Goal: Task Accomplishment & Management: Manage account settings

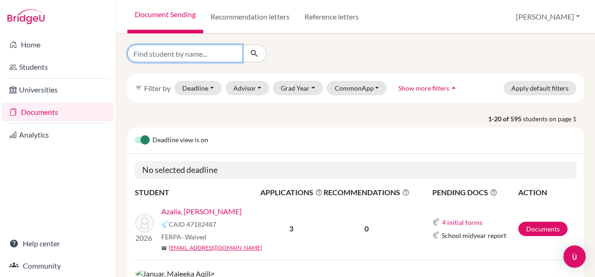
click at [204, 49] on input "Find student by name..." at bounding box center [184, 54] width 115 height 18
type input "azalea"
click button "submit" at bounding box center [254, 54] width 25 height 18
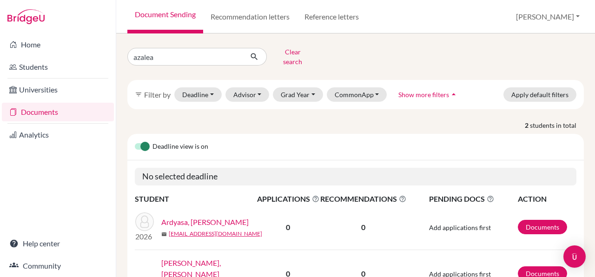
scroll to position [51, 0]
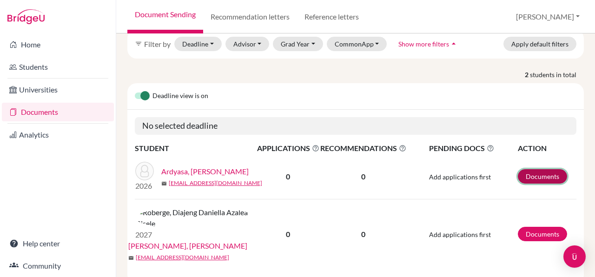
click at [550, 169] on link "Documents" at bounding box center [542, 176] width 49 height 14
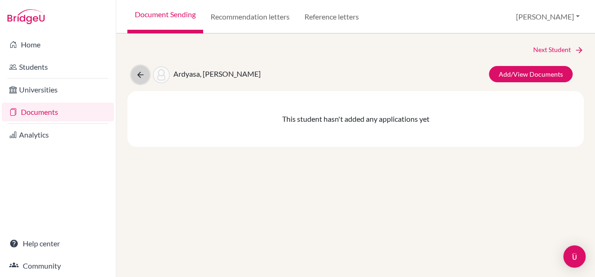
click at [135, 70] on button at bounding box center [141, 75] width 18 height 18
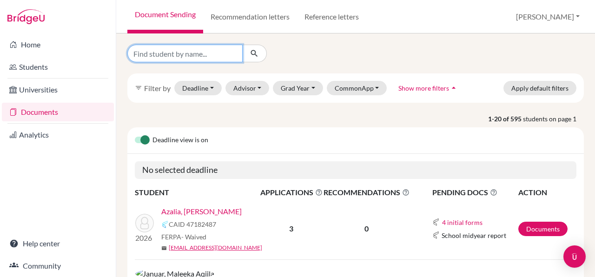
click at [205, 54] on input "Find student by name..." at bounding box center [184, 54] width 115 height 18
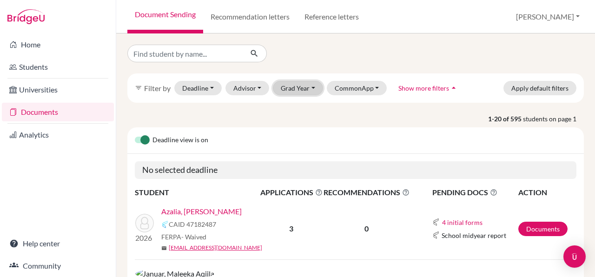
click at [305, 91] on button "Grad Year" at bounding box center [298, 88] width 50 height 14
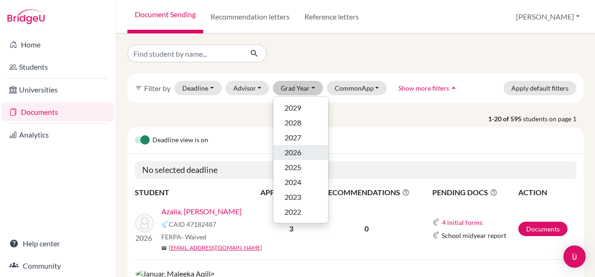
click at [315, 152] on div "2026" at bounding box center [301, 152] width 33 height 11
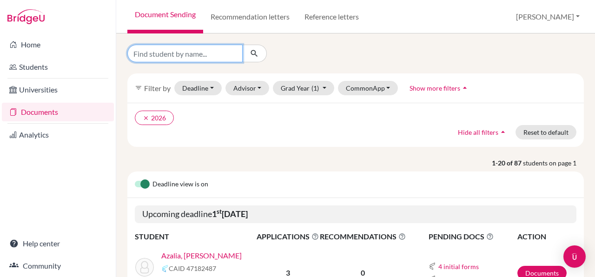
click at [192, 53] on input "Find student by name..." at bounding box center [184, 54] width 115 height 18
type input "azalea"
click button "submit" at bounding box center [254, 54] width 25 height 18
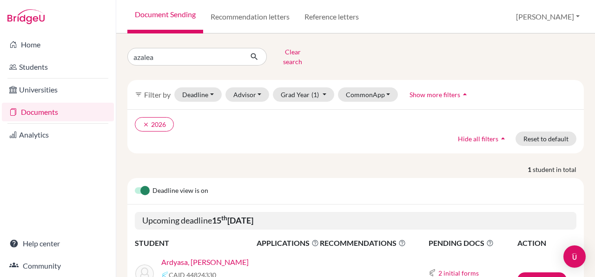
scroll to position [63, 0]
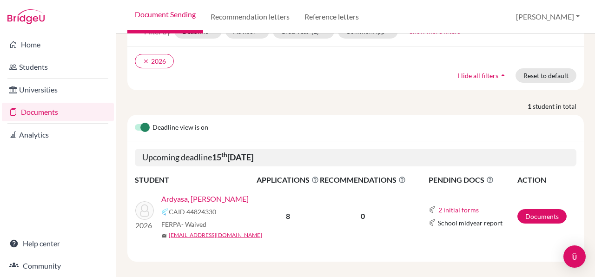
click at [216, 193] on link "Ardyasa, [PERSON_NAME]" at bounding box center [204, 198] width 87 height 11
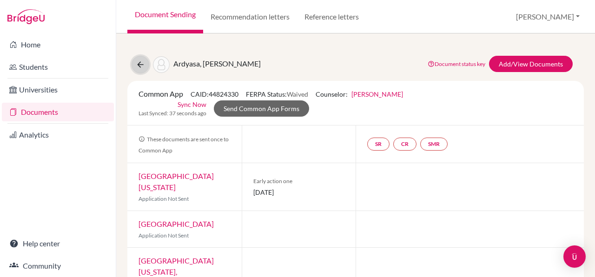
click at [140, 64] on icon at bounding box center [140, 64] width 9 height 9
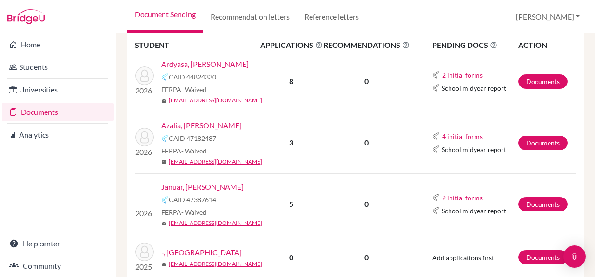
scroll to position [153, 0]
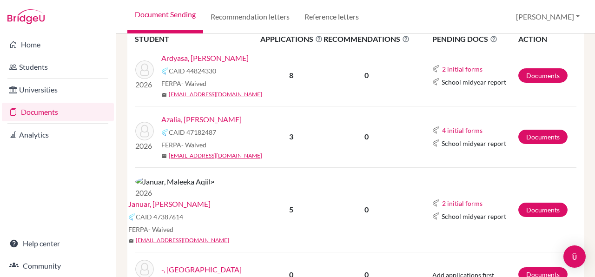
click at [211, 199] on link "Januar, [PERSON_NAME]" at bounding box center [169, 204] width 82 height 11
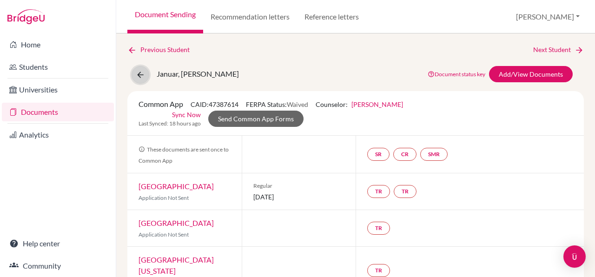
click at [139, 76] on icon at bounding box center [140, 74] width 9 height 9
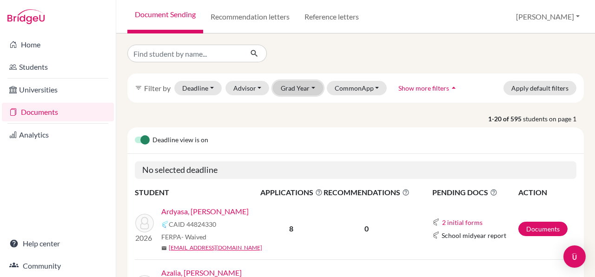
click at [316, 86] on button "Grad Year" at bounding box center [298, 88] width 50 height 14
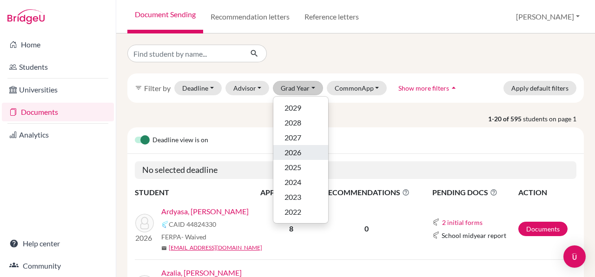
click at [307, 154] on div "2026" at bounding box center [301, 152] width 33 height 11
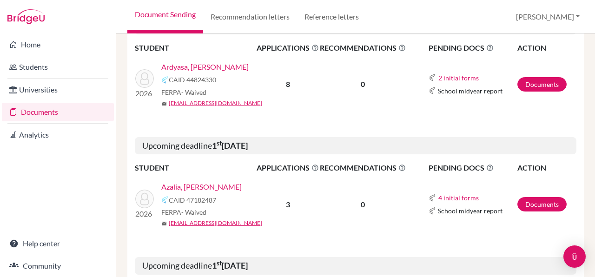
scroll to position [163, 0]
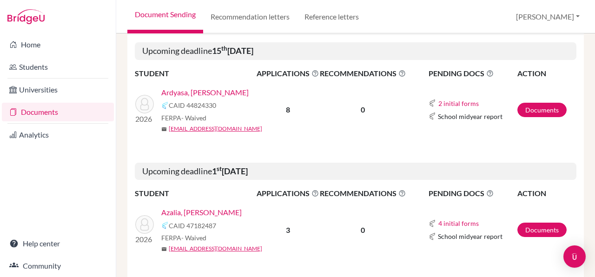
click at [211, 88] on link "Ardyasa, [PERSON_NAME]" at bounding box center [204, 92] width 87 height 11
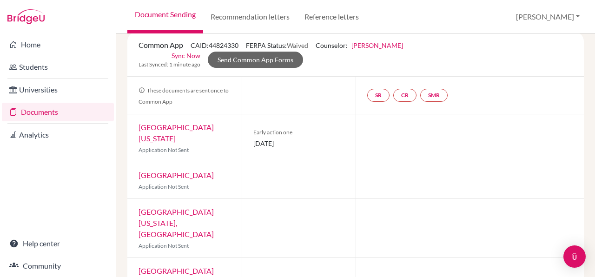
scroll to position [60, 0]
click at [180, 129] on link "[GEOGRAPHIC_DATA][US_STATE]" at bounding box center [176, 132] width 75 height 20
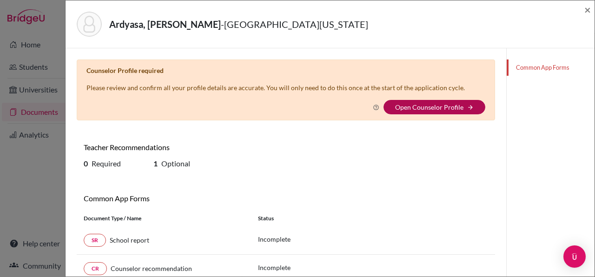
click at [423, 105] on link "Open Counselor Profile" at bounding box center [429, 107] width 68 height 8
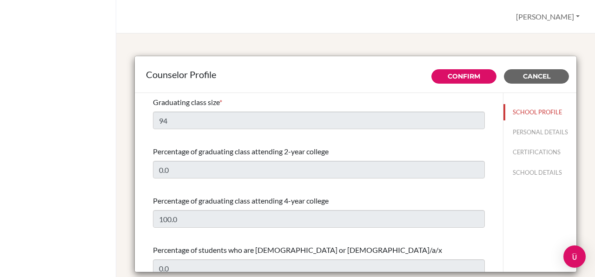
select select "0"
select select "310072"
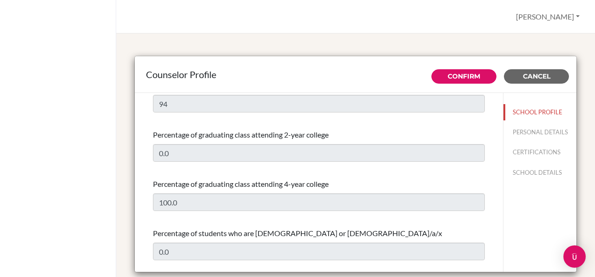
scroll to position [25, 0]
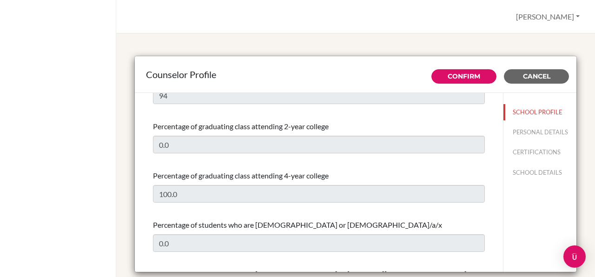
click at [548, 69] on div "Counselor Profile" at bounding box center [355, 74] width 419 height 14
click at [534, 76] on span "Cancel" at bounding box center [536, 76] width 27 height 8
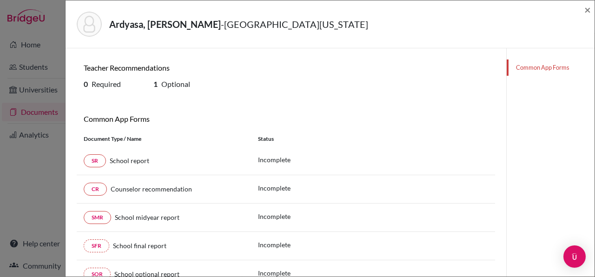
scroll to position [83, 0]
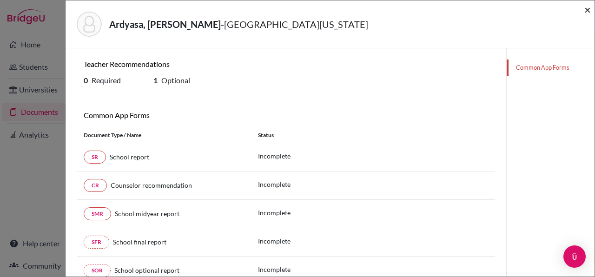
click at [587, 12] on span "×" at bounding box center [587, 9] width 7 height 13
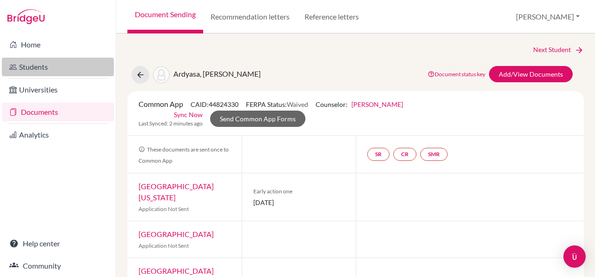
click at [46, 62] on link "Students" at bounding box center [58, 67] width 112 height 19
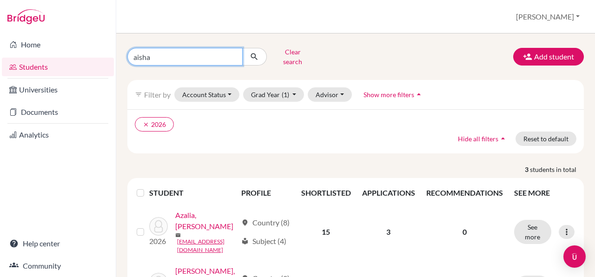
click at [219, 51] on input "aisha" at bounding box center [184, 57] width 115 height 18
type input "azel"
click button "submit" at bounding box center [254, 57] width 25 height 18
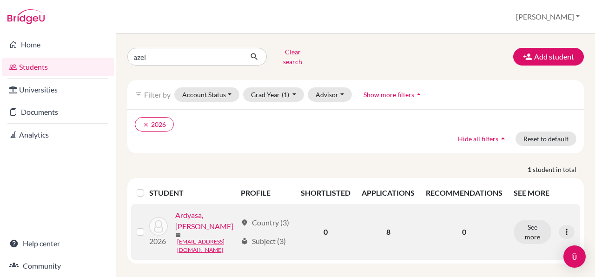
click at [220, 210] on link "Ardyasa, Azalea Della" at bounding box center [205, 221] width 61 height 22
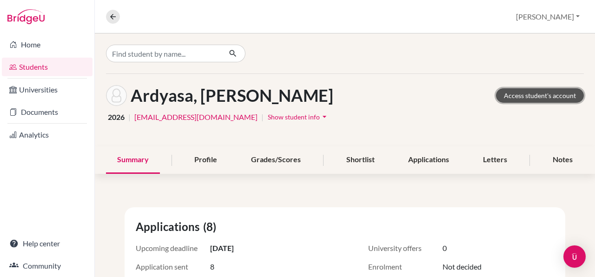
click at [550, 100] on link "Access student's account" at bounding box center [540, 95] width 88 height 14
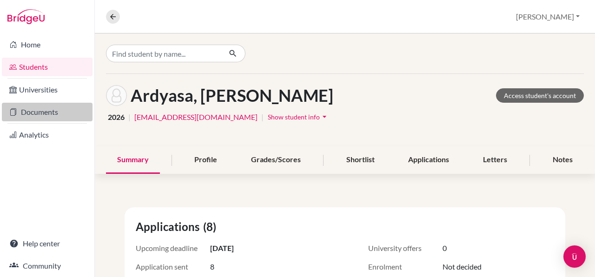
click at [46, 114] on link "Documents" at bounding box center [47, 112] width 91 height 19
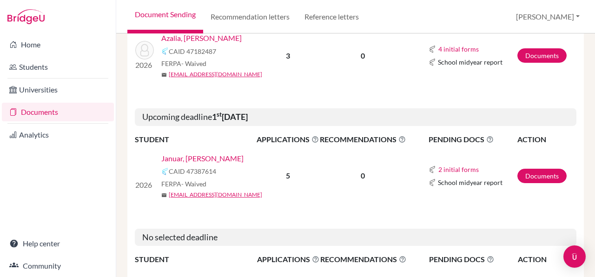
scroll to position [344, 0]
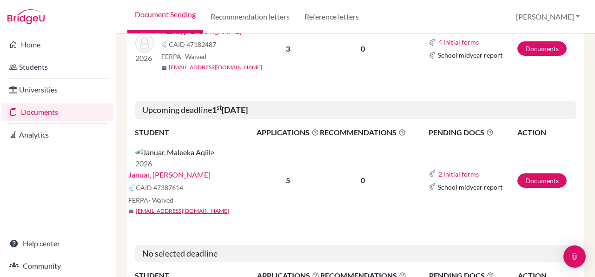
click at [204, 169] on link "Januar, [PERSON_NAME]" at bounding box center [169, 174] width 82 height 11
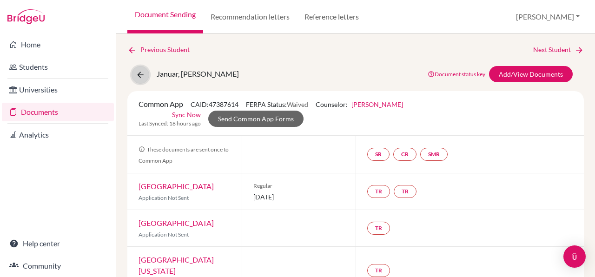
click at [139, 76] on icon at bounding box center [140, 74] width 9 height 9
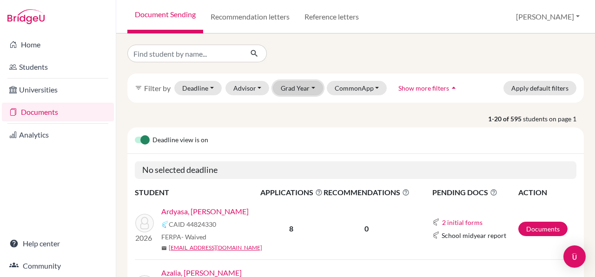
click at [300, 86] on button "Grad Year" at bounding box center [298, 88] width 50 height 14
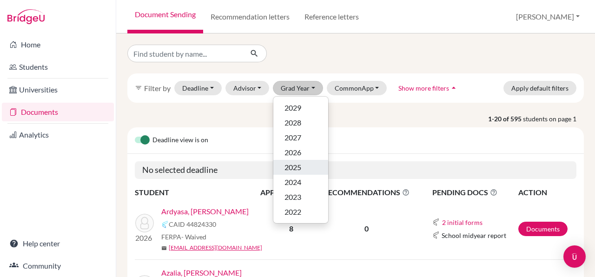
click at [313, 167] on div "2025" at bounding box center [301, 167] width 33 height 11
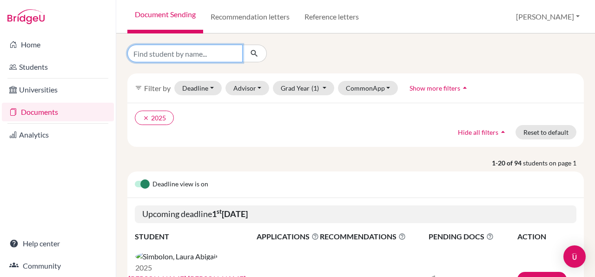
click at [197, 58] on input "Find student by name..." at bounding box center [184, 54] width 115 height 18
type input "dio"
click button "submit" at bounding box center [254, 54] width 25 height 18
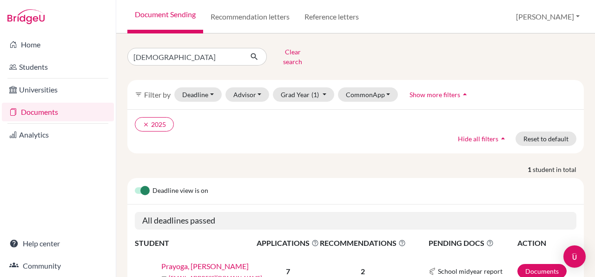
scroll to position [47, 0]
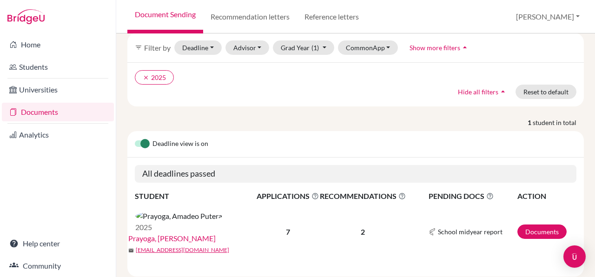
click at [213, 233] on link "Prayoga, Amadeo Putera" at bounding box center [171, 238] width 87 height 11
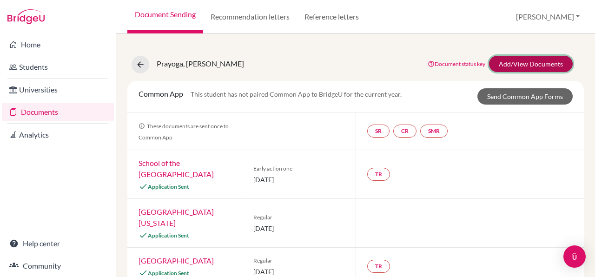
click at [516, 60] on link "Add/View Documents" at bounding box center [531, 64] width 84 height 16
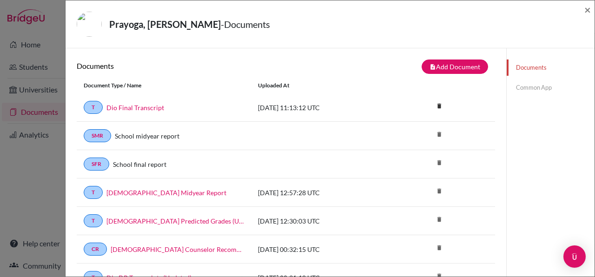
click at [531, 90] on link "Common App" at bounding box center [551, 87] width 88 height 16
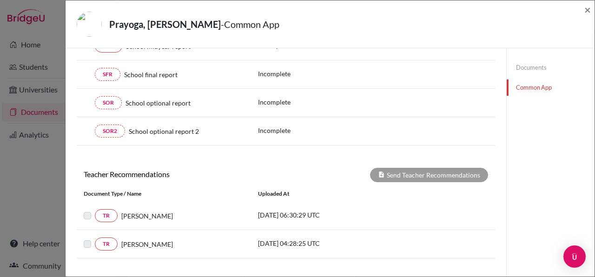
scroll to position [162, 0]
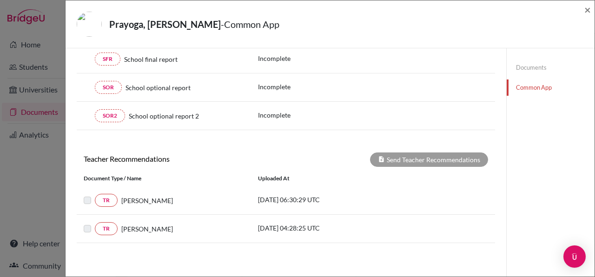
click at [95, 195] on label at bounding box center [95, 195] width 0 height 0
click at [387, 139] on div "× This student has not paired Common App to BridgeU for the current year. Commo…" at bounding box center [286, 70] width 418 height 346
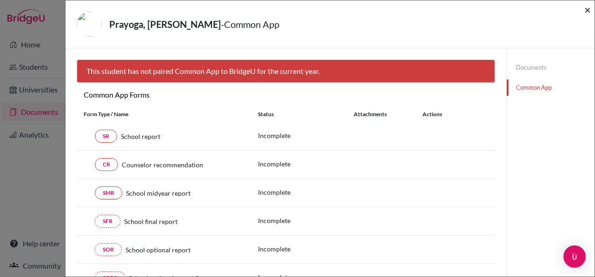
click at [587, 15] on span "×" at bounding box center [587, 9] width 7 height 13
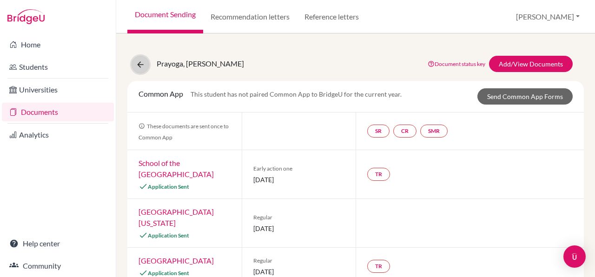
click at [136, 66] on icon at bounding box center [140, 64] width 9 height 9
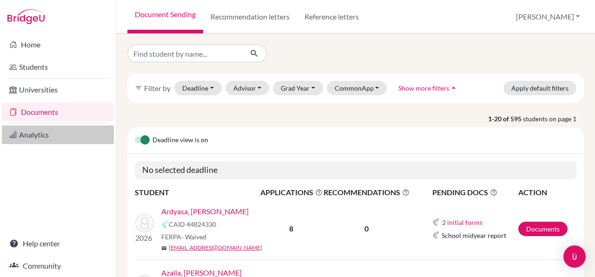
click at [64, 137] on link "Analytics" at bounding box center [58, 135] width 112 height 19
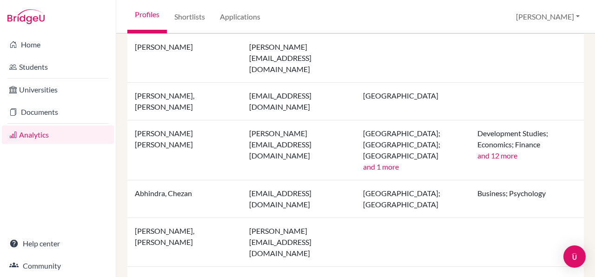
scroll to position [344, 0]
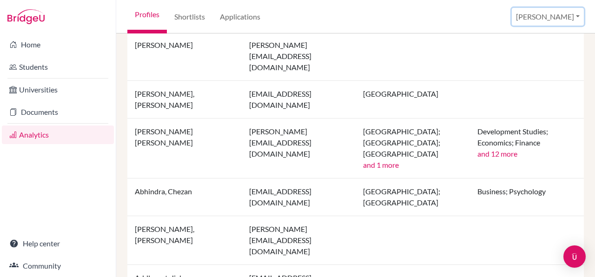
click at [572, 14] on button "[PERSON_NAME]" at bounding box center [548, 17] width 72 height 18
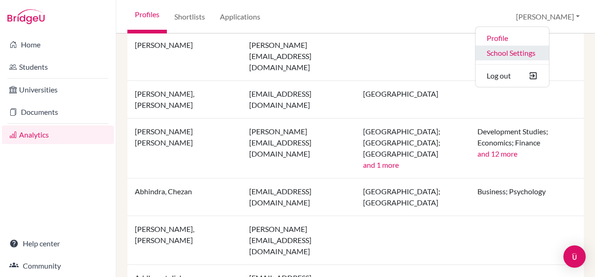
click at [545, 56] on link "School Settings" at bounding box center [512, 53] width 73 height 15
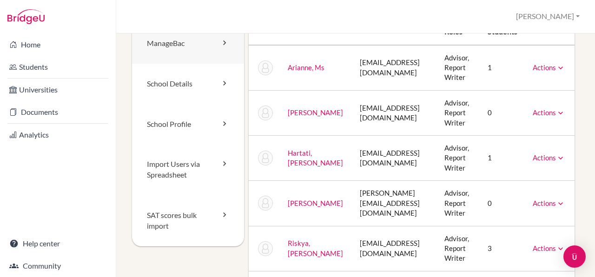
scroll to position [62, 0]
click at [177, 126] on link "School Profile" at bounding box center [188, 124] width 112 height 40
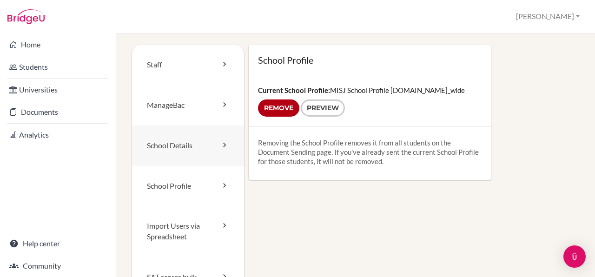
click at [171, 142] on link "School Details" at bounding box center [188, 146] width 112 height 40
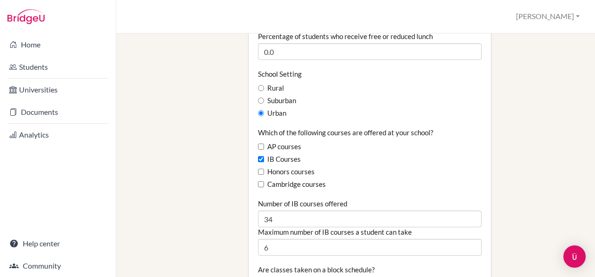
scroll to position [540, 0]
